Goal: Task Accomplishment & Management: Use online tool/utility

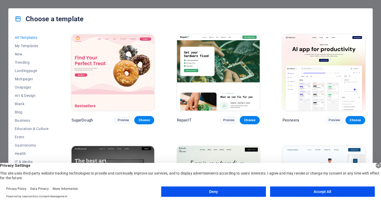
click at [316, 194] on button "Accept All" at bounding box center [322, 191] width 105 height 10
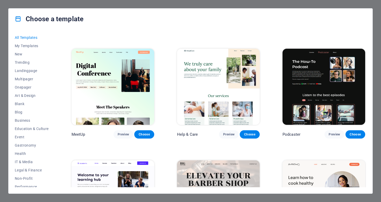
click at [27, 37] on span "All Templates" at bounding box center [32, 37] width 34 height 4
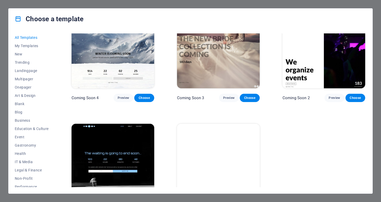
scroll to position [5937, 0]
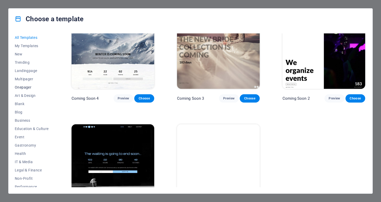
click at [23, 87] on span "Onepager" at bounding box center [32, 87] width 34 height 4
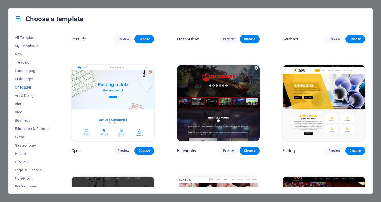
scroll to position [1866, 0]
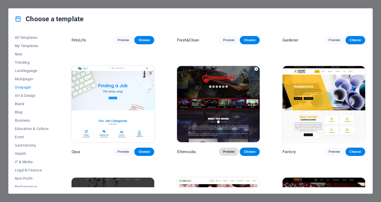
click at [227, 150] on span "Preview" at bounding box center [228, 152] width 11 height 4
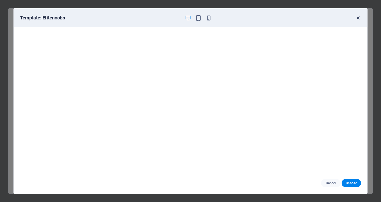
click at [359, 17] on icon "button" at bounding box center [358, 18] width 6 height 6
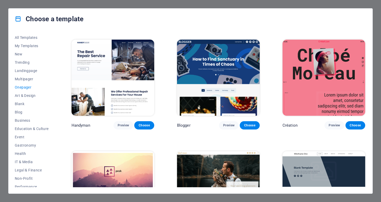
scroll to position [530, 0]
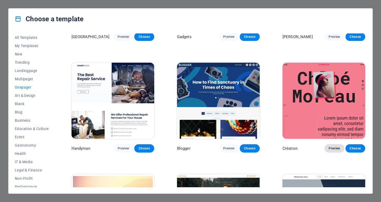
click at [328, 144] on button "Preview" at bounding box center [334, 148] width 20 height 8
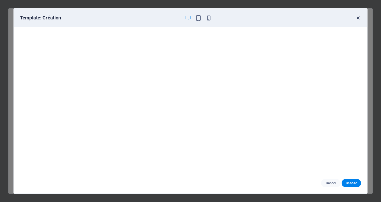
click at [359, 19] on icon "button" at bounding box center [358, 18] width 6 height 6
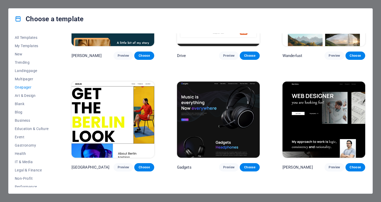
scroll to position [411, 0]
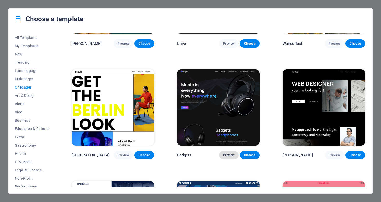
click at [227, 153] on span "Preview" at bounding box center [228, 155] width 11 height 4
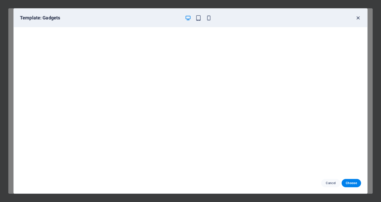
click at [359, 18] on icon "button" at bounding box center [358, 18] width 6 height 6
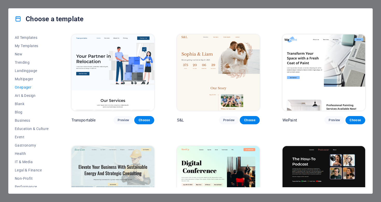
scroll to position [0, 0]
click at [322, 172] on img at bounding box center [323, 184] width 83 height 76
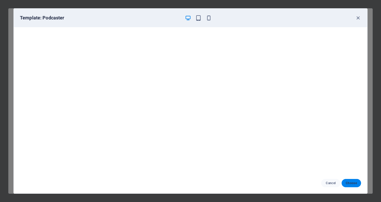
click at [352, 182] on span "Choose" at bounding box center [350, 183] width 11 height 4
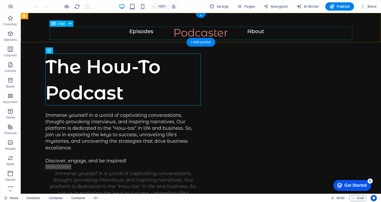
click at [191, 31] on div at bounding box center [200, 34] width 339 height 13
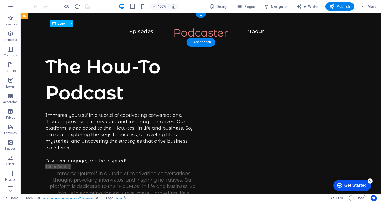
click at [191, 31] on div at bounding box center [200, 34] width 339 height 13
select select "px"
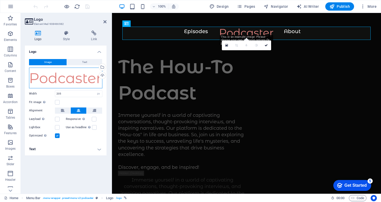
click at [78, 74] on div "Drag files here, click to choose files or select files from Files or our free s…" at bounding box center [65, 78] width 73 height 21
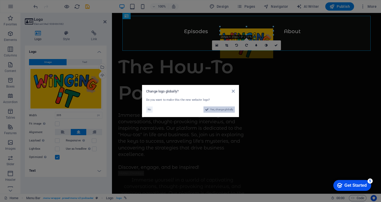
click at [220, 109] on span "Yes, change globally" at bounding box center [221, 109] width 23 height 6
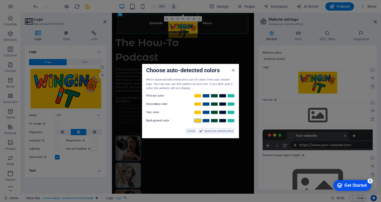
click at [198, 120] on link at bounding box center [198, 120] width 8 height 4
click at [224, 111] on link at bounding box center [223, 112] width 8 height 4
click at [231, 102] on link at bounding box center [231, 104] width 8 height 4
click at [222, 95] on link at bounding box center [223, 95] width 8 height 4
click at [217, 131] on span "Apply new website colors" at bounding box center [218, 131] width 29 height 6
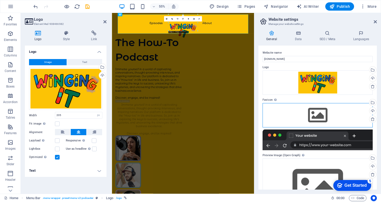
click at [320, 118] on div "Drag files here, click to choose files or select files from Files or our free s…" at bounding box center [317, 115] width 110 height 24
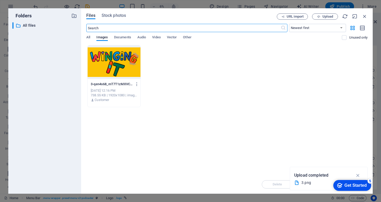
click at [127, 65] on div at bounding box center [114, 62] width 53 height 34
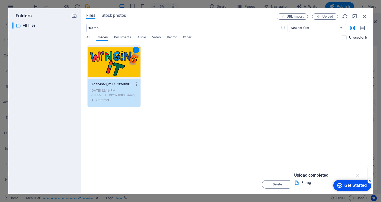
click at [358, 174] on icon "button" at bounding box center [358, 175] width 6 height 6
click at [109, 67] on div "1" at bounding box center [114, 62] width 53 height 34
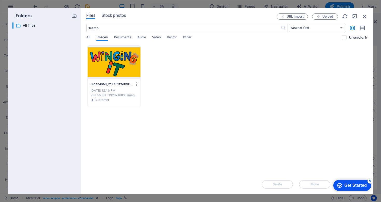
click at [109, 67] on div at bounding box center [114, 62] width 53 height 34
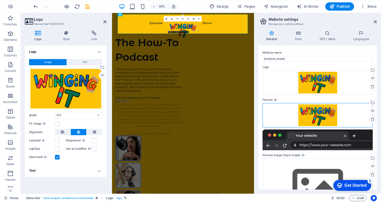
click at [320, 115] on div "Drag files here, click to choose files or select files from Files or our free s…" at bounding box center [317, 115] width 110 height 24
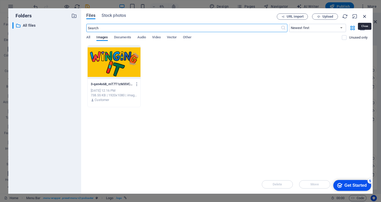
click at [364, 17] on icon "button" at bounding box center [364, 16] width 6 height 6
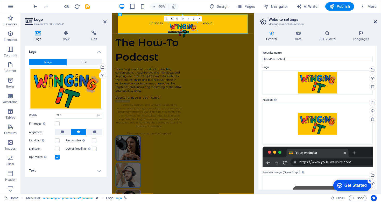
click at [375, 21] on icon at bounding box center [374, 22] width 3 height 4
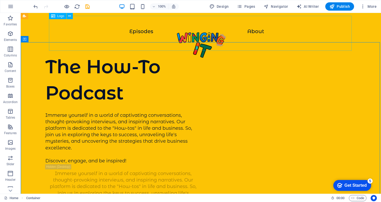
click at [203, 28] on div at bounding box center [200, 45] width 339 height 35
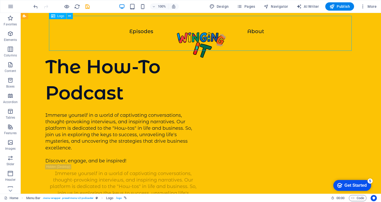
click at [203, 28] on div at bounding box center [200, 45] width 339 height 35
select select "px"
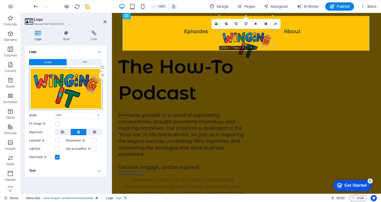
click at [68, 91] on div "Drag files here, click to choose files or select files from Files or our free s…" at bounding box center [65, 89] width 73 height 42
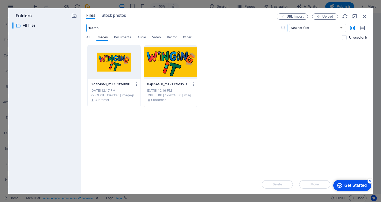
click at [350, 183] on div "Get Started" at bounding box center [355, 185] width 22 height 5
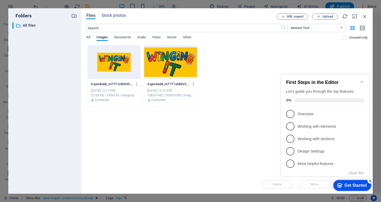
click at [361, 80] on icon "Minimize checklist" at bounding box center [361, 82] width 4 height 4
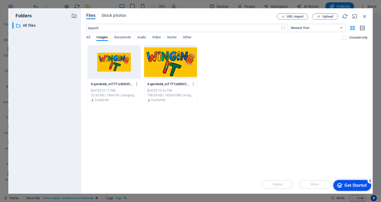
click at [352, 178] on div "checkmark Get Started 5 First Steps in the Editor Let's guide you through the t…" at bounding box center [351, 185] width 44 height 16
click at [349, 180] on div "checkmark Get Started 5" at bounding box center [352, 185] width 38 height 11
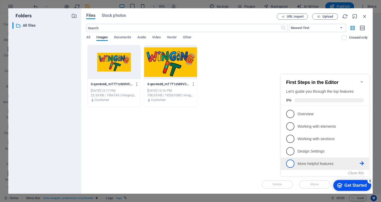
click at [292, 162] on span "5" at bounding box center [290, 164] width 8 height 8
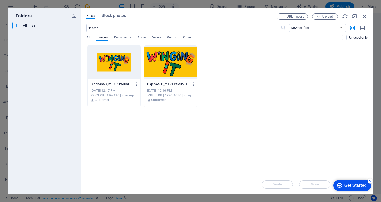
click at [366, 188] on div "Get Started" at bounding box center [355, 185] width 22 height 5
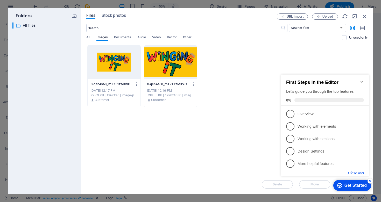
click at [354, 174] on button "Close this" at bounding box center [356, 173] width 16 height 4
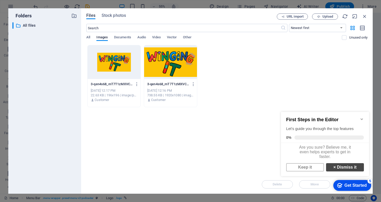
click at [346, 168] on link "× Dismiss it" at bounding box center [345, 167] width 38 height 8
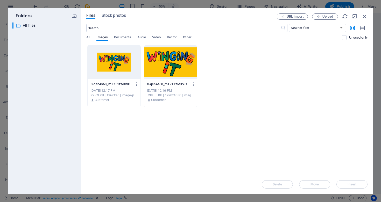
click at [195, 147] on div "Drop files here to upload them instantly 3-qen4s68_mT7T1zMXVCd5VQ-9oLWQpASDexok…" at bounding box center [226, 110] width 281 height 130
click at [324, 17] on span "Upload" at bounding box center [327, 16] width 11 height 3
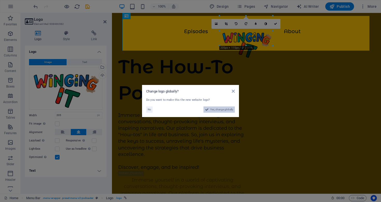
click at [213, 108] on span "Yes, change globally" at bounding box center [221, 109] width 23 height 6
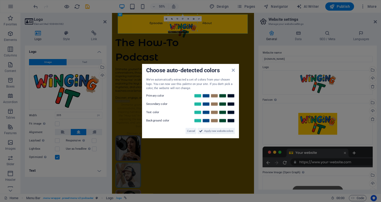
click at [235, 68] on div "Choose auto-detected colors We've automatically extracted a set of colors from …" at bounding box center [190, 101] width 97 height 74
click at [234, 71] on icon at bounding box center [232, 70] width 3 height 4
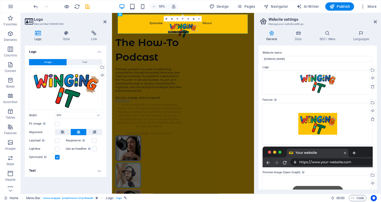
click at [103, 24] on header "Logo Element #ed-908466982" at bounding box center [66, 19] width 82 height 13
click at [375, 21] on icon at bounding box center [374, 22] width 3 height 4
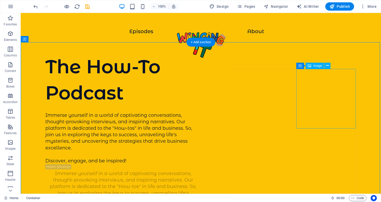
click at [328, 65] on icon at bounding box center [327, 65] width 3 height 5
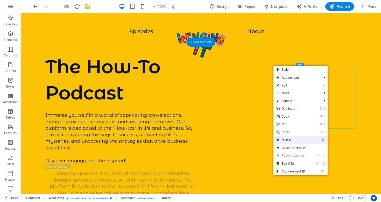
click at [294, 139] on link "⌦ Delete" at bounding box center [290, 140] width 35 height 8
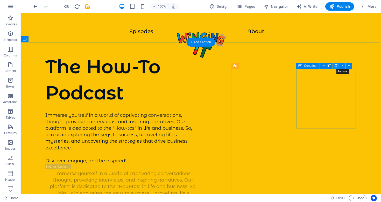
click at [335, 66] on icon at bounding box center [335, 65] width 3 height 5
click at [336, 63] on icon at bounding box center [335, 65] width 3 height 5
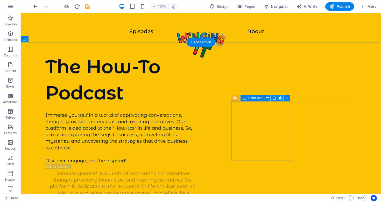
click at [280, 96] on icon at bounding box center [280, 97] width 3 height 5
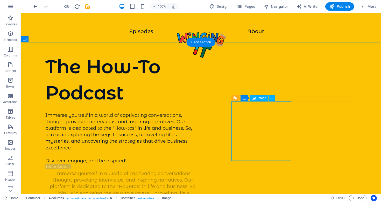
select select "%"
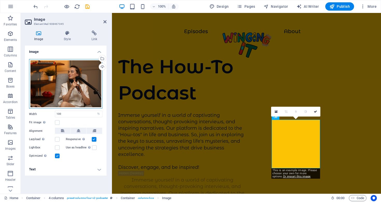
click at [61, 74] on div "Drag files here, click to choose files or select files from Files or our free s…" at bounding box center [65, 84] width 73 height 50
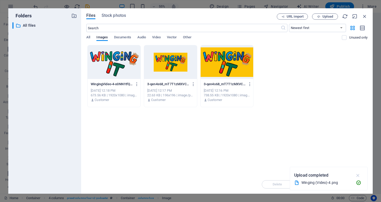
click at [358, 174] on icon "button" at bounding box center [358, 175] width 6 height 6
click at [323, 15] on span "Upload" at bounding box center [327, 16] width 11 height 3
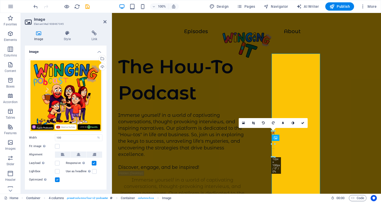
drag, startPoint x: 318, startPoint y: 120, endPoint x: 267, endPoint y: 151, distance: 59.8
type input "11"
select select "px"
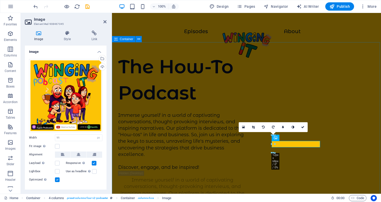
type input "100"
select select "%"
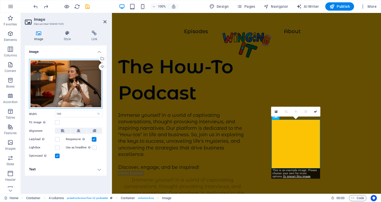
click at [75, 86] on div "Drag files here, click to choose files or select files from Files or our free s…" at bounding box center [65, 84] width 73 height 50
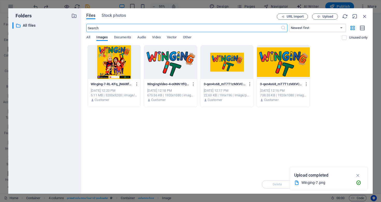
click at [103, 68] on div at bounding box center [114, 62] width 53 height 34
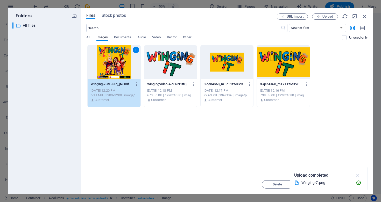
click at [356, 176] on icon "button" at bounding box center [358, 175] width 6 height 6
click at [352, 184] on span "Insert" at bounding box center [351, 184] width 9 height 3
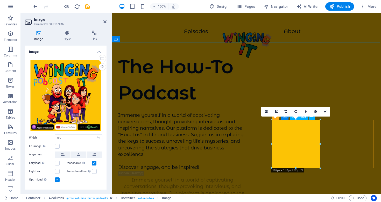
click at [315, 34] on div at bounding box center [246, 45] width 248 height 35
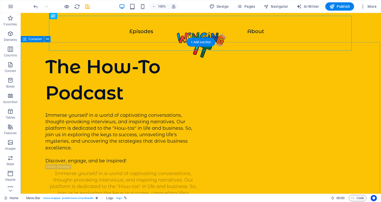
click at [356, 154] on div "The How-To Podcast Immerse yourself in a world of captivating conversations, th…" at bounding box center [201, 190] width 360 height 296
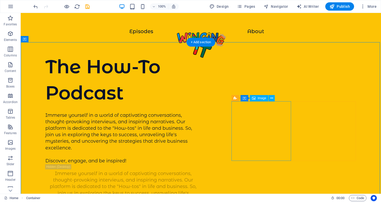
click at [259, 97] on span "Image" at bounding box center [261, 98] width 9 height 3
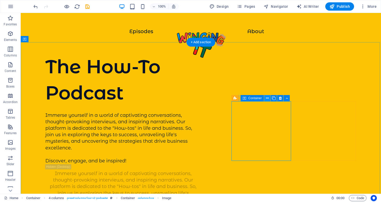
click at [267, 98] on icon at bounding box center [267, 98] width 3 height 5
click at [258, 97] on icon at bounding box center [258, 98] width 3 height 5
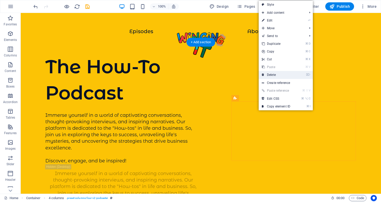
click at [272, 76] on link "⌦ Delete" at bounding box center [275, 75] width 35 height 8
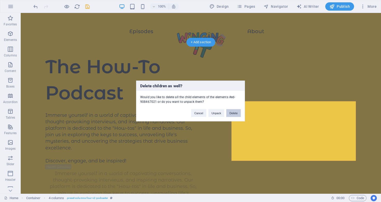
click at [234, 110] on button "Delete" at bounding box center [233, 113] width 15 height 8
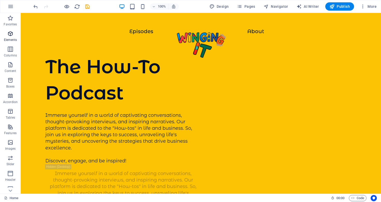
click at [9, 33] on icon "button" at bounding box center [10, 34] width 6 height 6
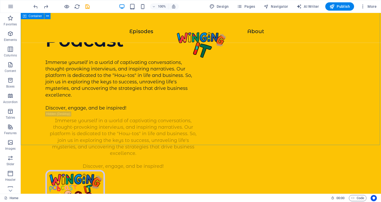
scroll to position [28, 0]
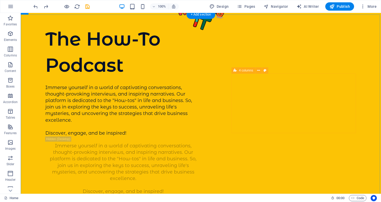
click at [240, 70] on span "4 columns" at bounding box center [246, 70] width 14 height 3
click at [258, 69] on icon at bounding box center [258, 70] width 3 height 5
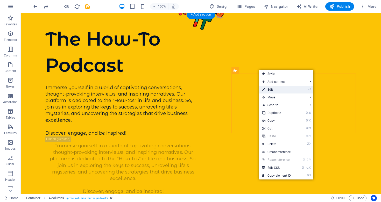
click at [271, 89] on link "⏎ Edit" at bounding box center [276, 90] width 35 height 8
select select "%"
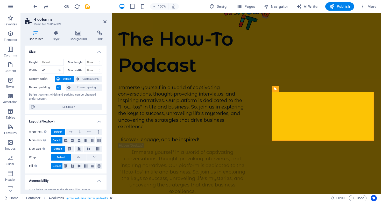
scroll to position [0, 0]
click at [53, 37] on h4 "Style" at bounding box center [57, 36] width 17 height 11
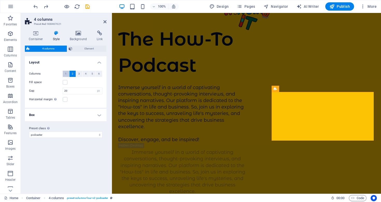
click at [66, 74] on span "1" at bounding box center [66, 74] width 2 height 6
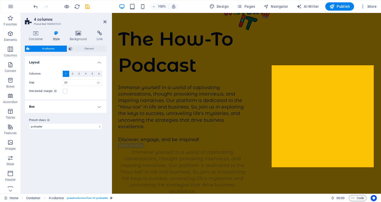
click at [101, 105] on h4 "Box" at bounding box center [66, 106] width 82 height 12
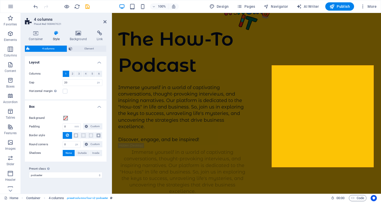
click at [84, 102] on h4 "Box" at bounding box center [66, 104] width 82 height 9
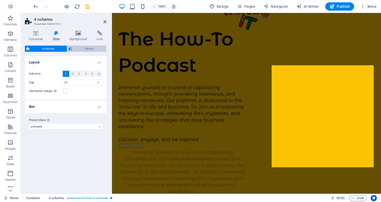
click at [84, 48] on span "Element" at bounding box center [89, 49] width 31 height 6
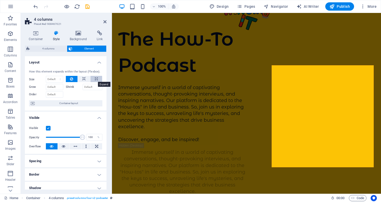
click at [97, 80] on button at bounding box center [96, 79] width 12 height 6
type input "100"
select select "%"
click at [85, 79] on button at bounding box center [84, 79] width 12 height 6
select select "DISABLED_OPTION_VALUE"
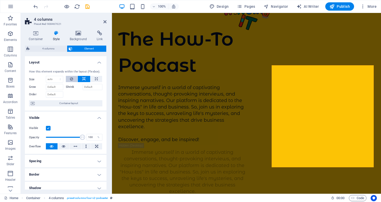
click at [70, 79] on icon at bounding box center [71, 79] width 3 height 6
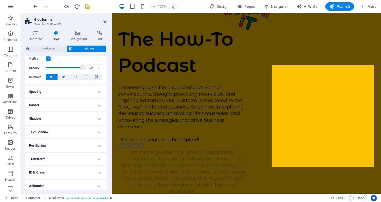
scroll to position [70, 0]
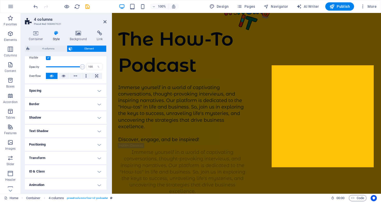
click at [98, 90] on h4 "Spacing" at bounding box center [66, 90] width 82 height 12
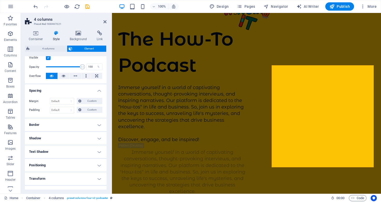
click at [98, 90] on h4 "Spacing" at bounding box center [66, 88] width 82 height 9
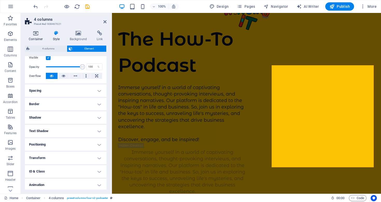
click at [36, 34] on icon at bounding box center [36, 33] width 22 height 5
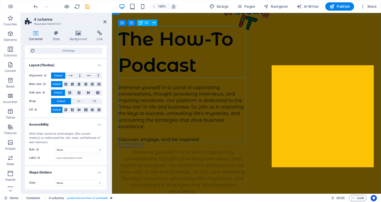
scroll to position [56, 0]
click at [105, 21] on icon at bounding box center [104, 22] width 3 height 4
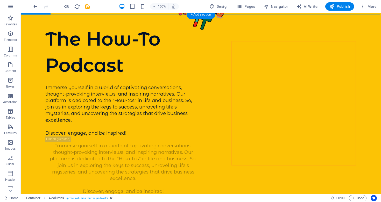
click at [213, 76] on div "The How-To Podcast Immerse yourself in a world of captivating conversations, th…" at bounding box center [201, 195] width 360 height 361
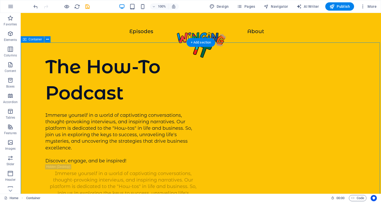
scroll to position [0, 0]
click at [259, 66] on icon at bounding box center [258, 65] width 3 height 5
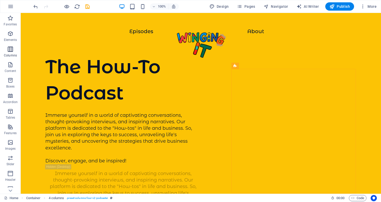
click at [10, 49] on icon "button" at bounding box center [10, 49] width 6 height 6
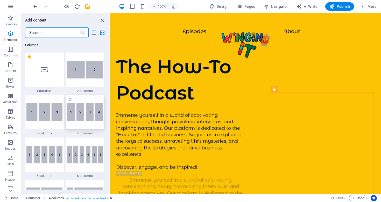
scroll to position [208, 0]
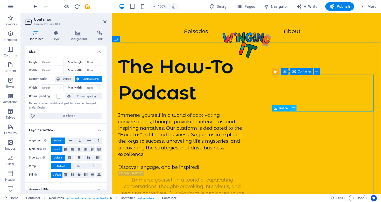
click at [294, 108] on icon at bounding box center [293, 107] width 3 height 5
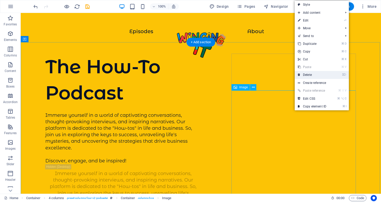
click at [315, 74] on link "⌦ Delete" at bounding box center [311, 75] width 35 height 8
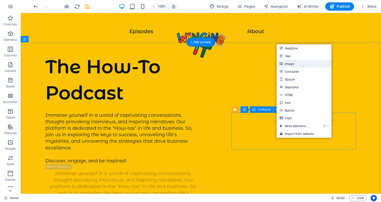
click at [295, 65] on link "Image" at bounding box center [303, 64] width 55 height 8
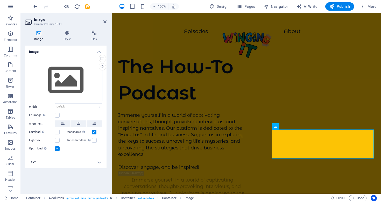
click at [73, 86] on div "Drag files here, click to choose files or select files from Files or our free s…" at bounding box center [65, 80] width 73 height 42
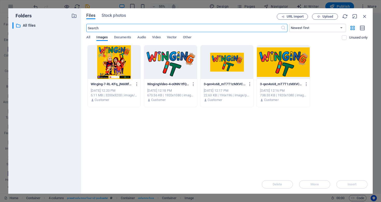
click at [103, 62] on div at bounding box center [114, 62] width 53 height 34
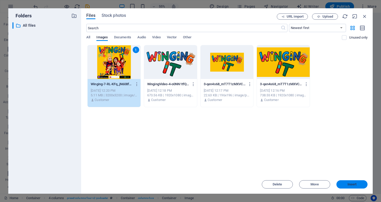
click at [352, 185] on span "Insert" at bounding box center [351, 184] width 9 height 3
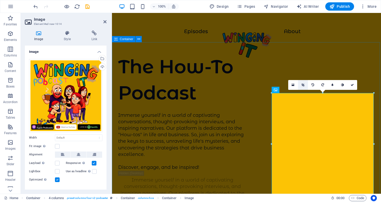
click at [303, 86] on icon at bounding box center [302, 84] width 3 height 3
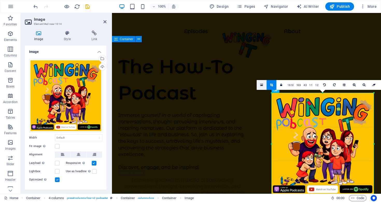
click at [263, 84] on icon at bounding box center [261, 85] width 3 height 4
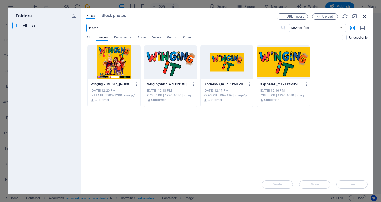
click at [364, 15] on icon "button" at bounding box center [364, 16] width 6 height 6
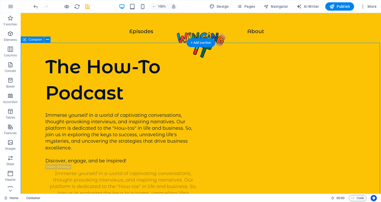
scroll to position [0, 0]
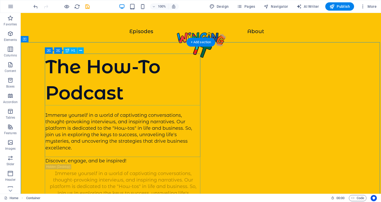
click at [124, 84] on div "The How-To Podcast" at bounding box center [122, 80] width 155 height 52
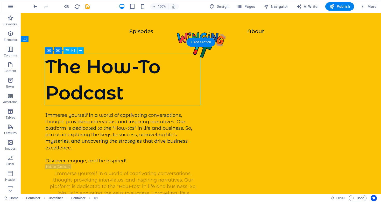
click at [93, 83] on div "The How-To Podcast" at bounding box center [122, 80] width 155 height 52
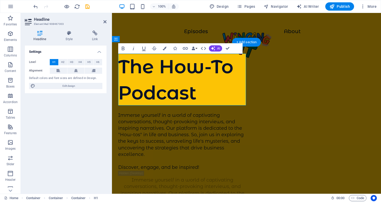
click at [93, 83] on span "Edit design" at bounding box center [69, 86] width 64 height 6
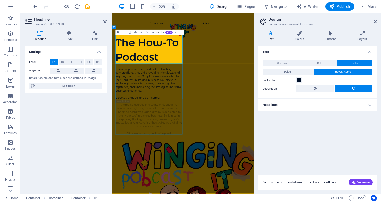
click at [206, 94] on h1 "The How-To Podcast" at bounding box center [179, 80] width 123 height 52
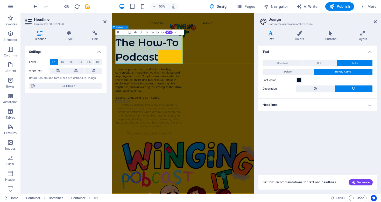
drag, startPoint x: 206, startPoint y: 94, endPoint x: 116, endPoint y: 61, distance: 96.1
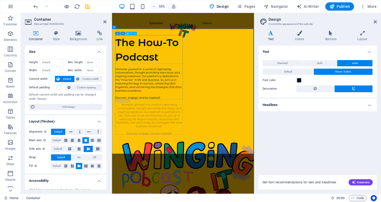
click at [181, 73] on div "The How-To Podcast" at bounding box center [179, 80] width 123 height 52
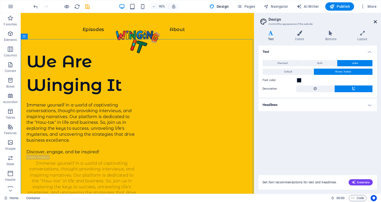
click at [374, 21] on icon at bounding box center [374, 22] width 3 height 4
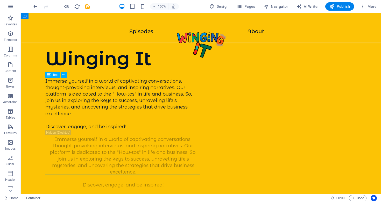
scroll to position [34, 0]
click at [89, 96] on div "Immerse yourself in a world of captivating conversations, thought-provoking int…" at bounding box center [122, 104] width 155 height 52
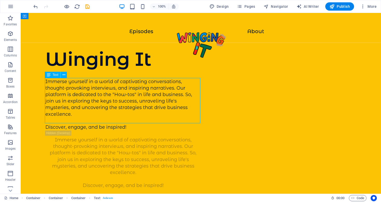
click at [76, 101] on div "Immerse yourself in a world of captivating conversations, thought-provoking int…" at bounding box center [122, 104] width 155 height 52
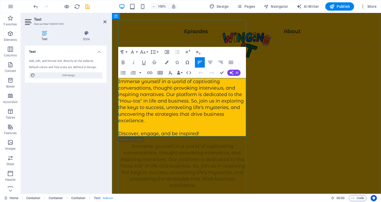
click at [150, 120] on p "Immerse yourself in a world of captivating conversations, thought-provoking int…" at bounding box center [182, 107] width 128 height 59
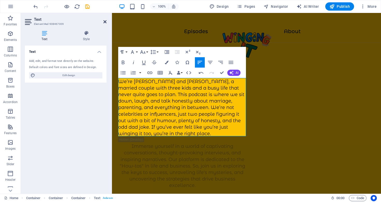
click at [105, 21] on icon at bounding box center [104, 22] width 3 height 4
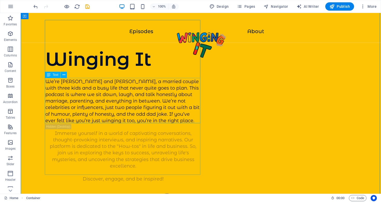
click at [143, 90] on div "We’re [PERSON_NAME] and [PERSON_NAME], a married couple with three kids and a b…" at bounding box center [122, 101] width 155 height 46
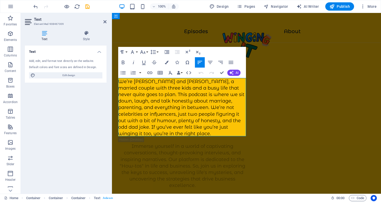
click at [235, 87] on p "We’re [PERSON_NAME] and [PERSON_NAME], a married couple with three kids and a b…" at bounding box center [182, 107] width 128 height 59
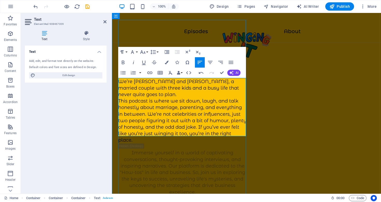
click at [147, 106] on p "This podcast is where we sit down, laugh, and talk honestly about marriage, par…" at bounding box center [182, 121] width 128 height 46
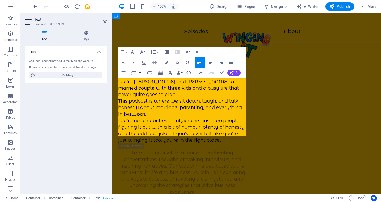
click at [171, 126] on p "We’re not celebrities or influencers, just two people figuring it out with a bi…" at bounding box center [182, 131] width 128 height 26
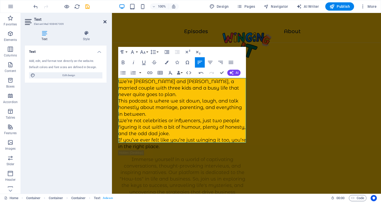
click at [106, 20] on icon at bounding box center [104, 22] width 3 height 4
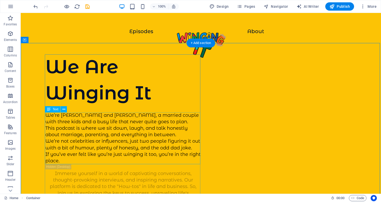
scroll to position [0, 0]
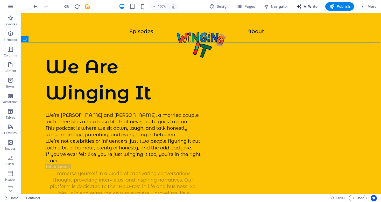
click at [312, 5] on span "AI Writer" at bounding box center [307, 6] width 23 height 5
select select "English"
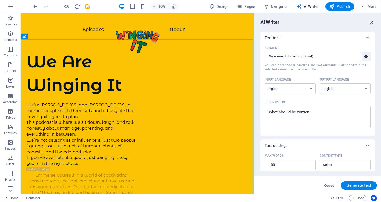
click at [373, 22] on icon "button" at bounding box center [372, 22] width 6 height 6
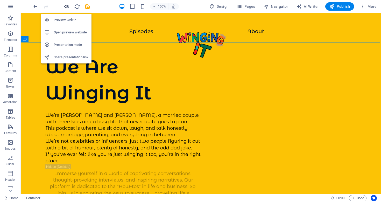
click at [65, 6] on icon "button" at bounding box center [67, 7] width 6 height 6
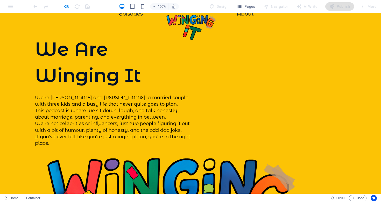
scroll to position [12, 0]
